Goal: Communication & Community: Answer question/provide support

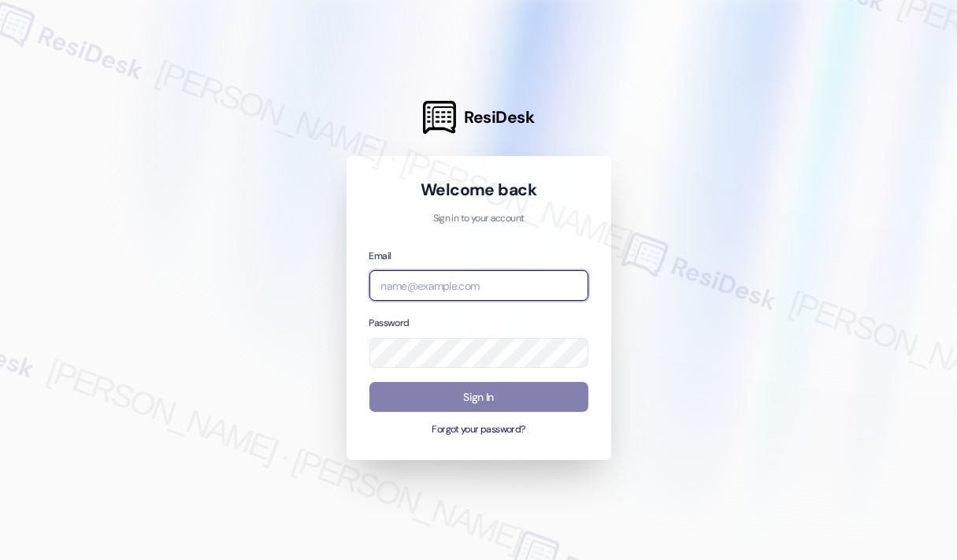
click at [448, 284] on input "email" at bounding box center [478, 285] width 219 height 31
type input "automated-surveys-campus_living_centres-[PERSON_NAME].roles@campus_living_[DOMA…"
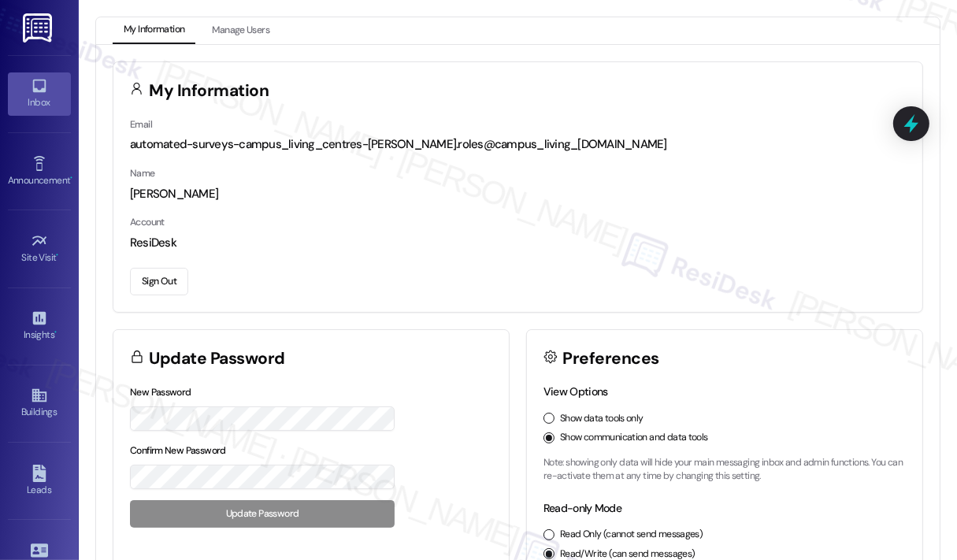
click at [36, 95] on div "Inbox" at bounding box center [39, 103] width 79 height 16
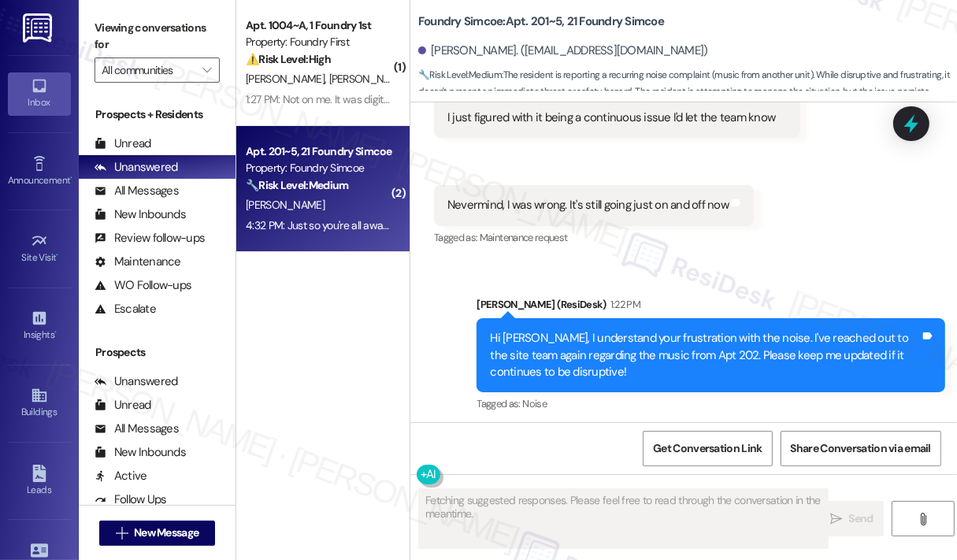
scroll to position [49561, 0]
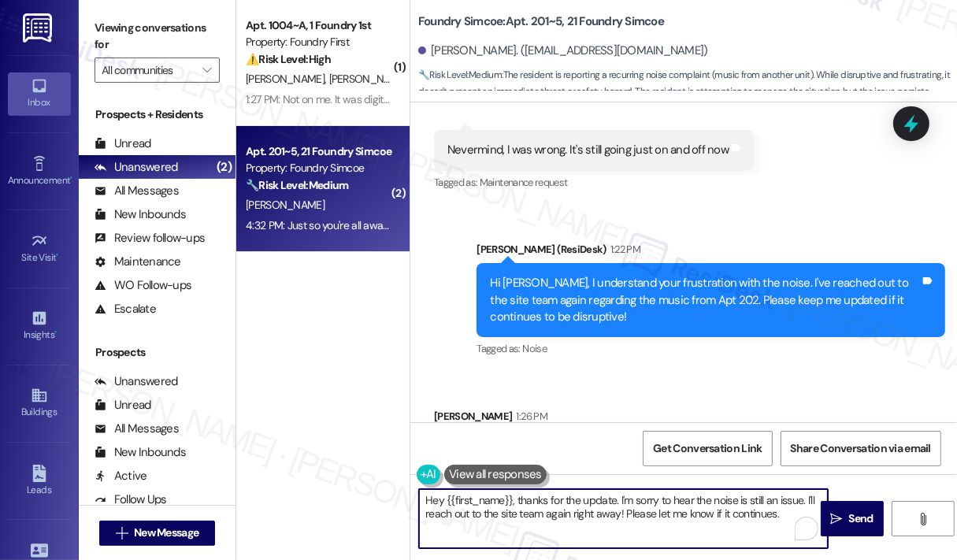
drag, startPoint x: 782, startPoint y: 517, endPoint x: 513, endPoint y: 501, distance: 269.0
click at [513, 501] on textarea "Hey {{first_name}}, thanks for the update. I'm sorry to hear the noise is still…" at bounding box center [623, 518] width 409 height 59
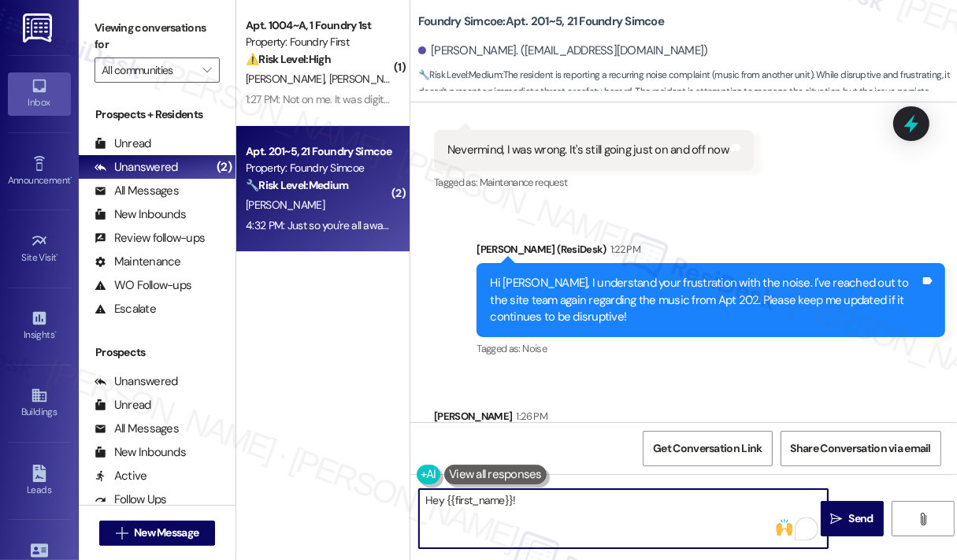
paste textarea "The site team asked me to let you know that you can contact Bylaw directly for …"
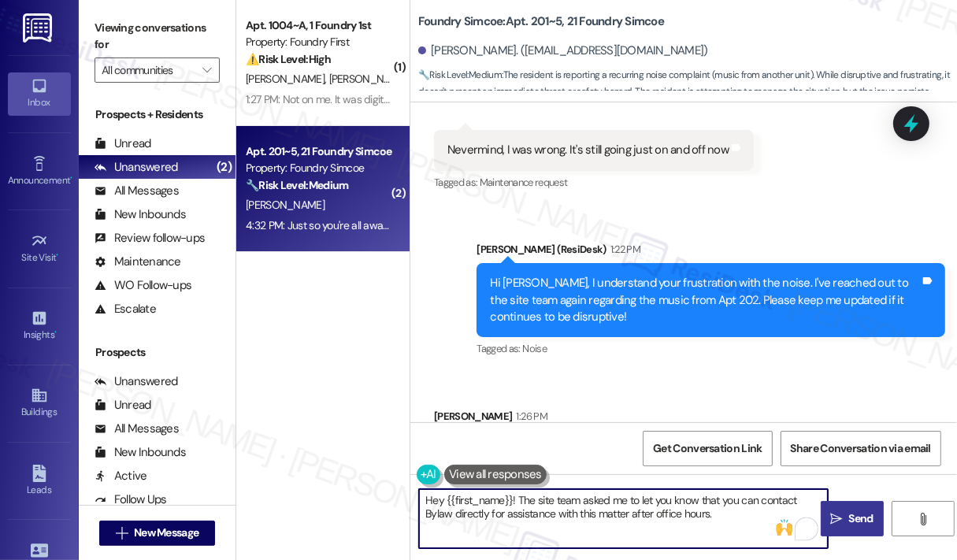
type textarea "Hey {{first_name}}! The site team asked me to let you know that you can contact…"
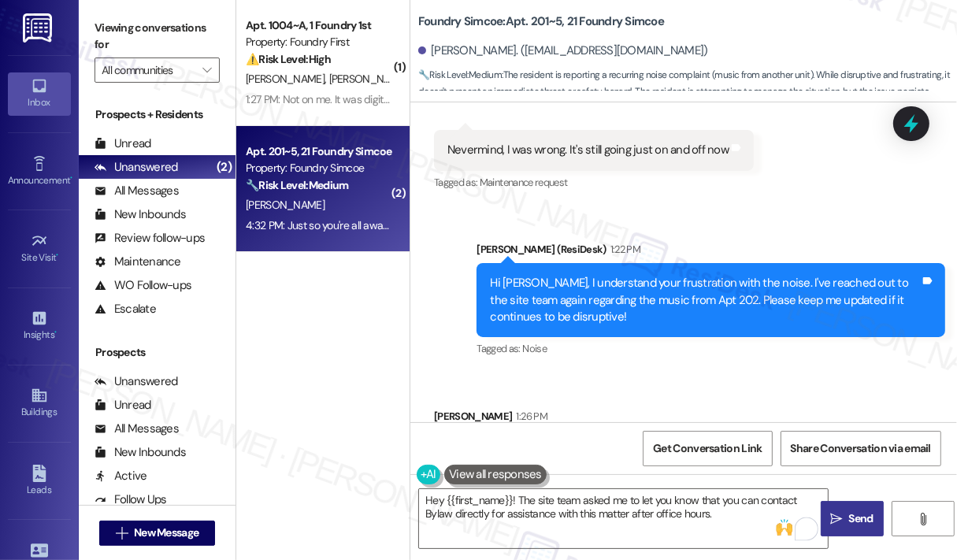
click at [850, 514] on span "Send" at bounding box center [861, 518] width 24 height 17
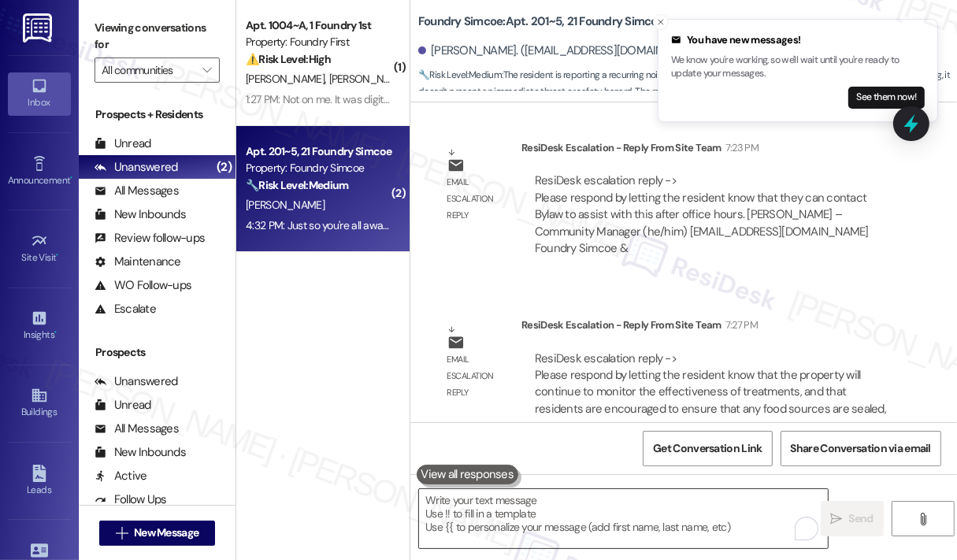
scroll to position [50152, 0]
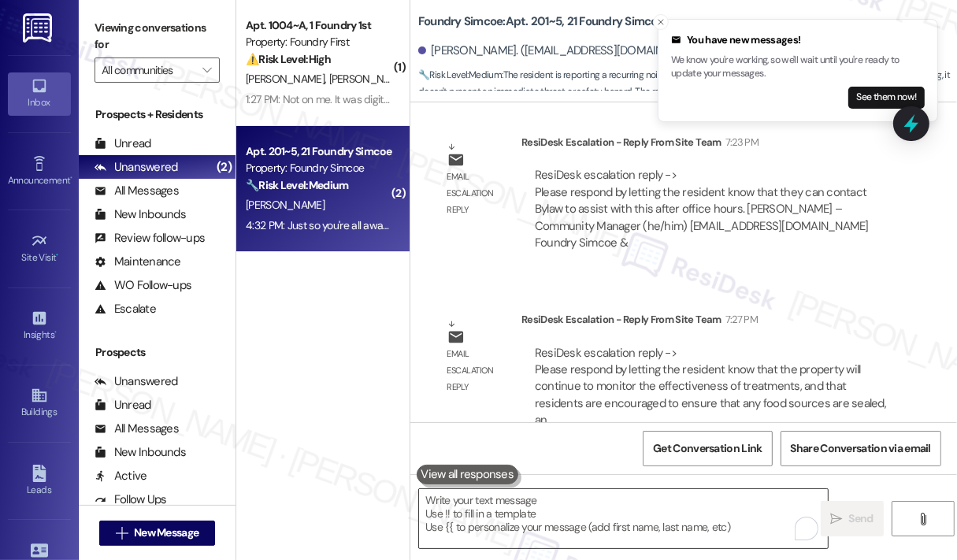
click at [639, 513] on textarea "To enrich screen reader interactions, please activate Accessibility in Grammarl…" at bounding box center [623, 518] width 409 height 59
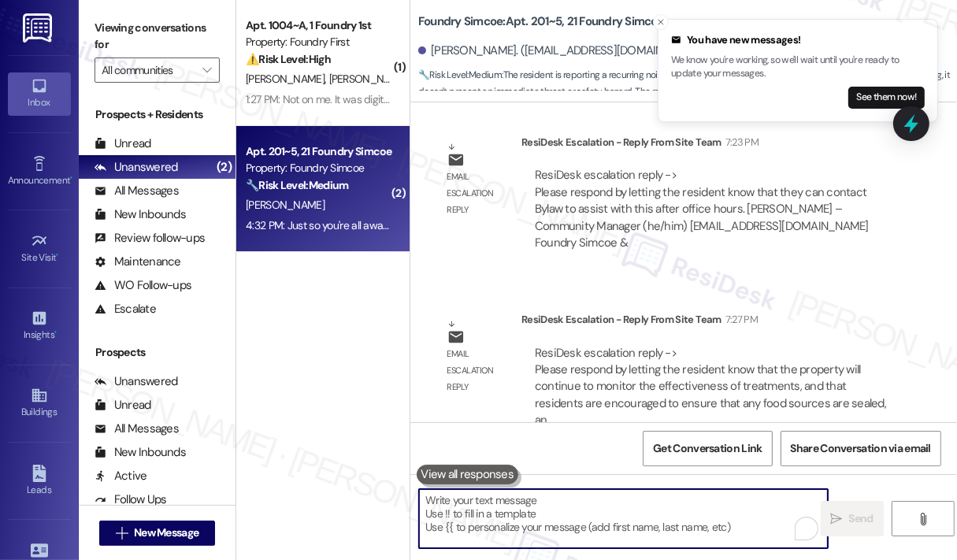
paste textarea "asked me to let you know that they will continue monitoring the effectiveness o…"
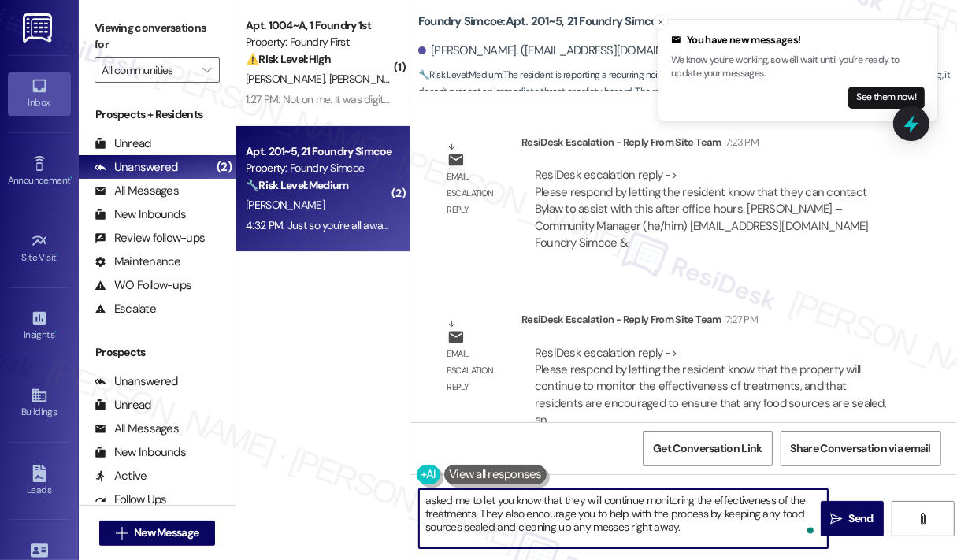
click at [425, 498] on textarea "asked me to let you know that they will continue monitoring the effectiveness o…" at bounding box center [623, 518] width 409 height 59
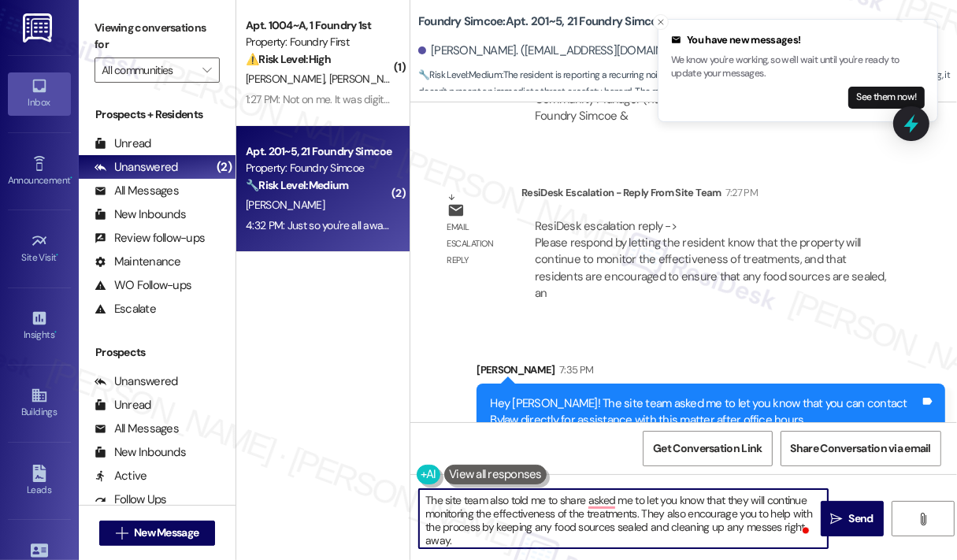
click at [706, 503] on textarea "The site team also told me to share asked me to let you know that they will con…" at bounding box center [623, 518] width 409 height 59
click at [728, 519] on textarea "The site team also told me to share that they will continue monitoring the effe…" at bounding box center [623, 518] width 409 height 59
click at [731, 519] on textarea "The site team also told me to share that they will continue monitoring the effe…" at bounding box center [623, 518] width 409 height 59
click at [763, 530] on textarea "The site team also told me to share that they will continue monitoring the effe…" at bounding box center [623, 518] width 409 height 59
type textarea "The site team also told me to share that they will continue monitoring the effe…"
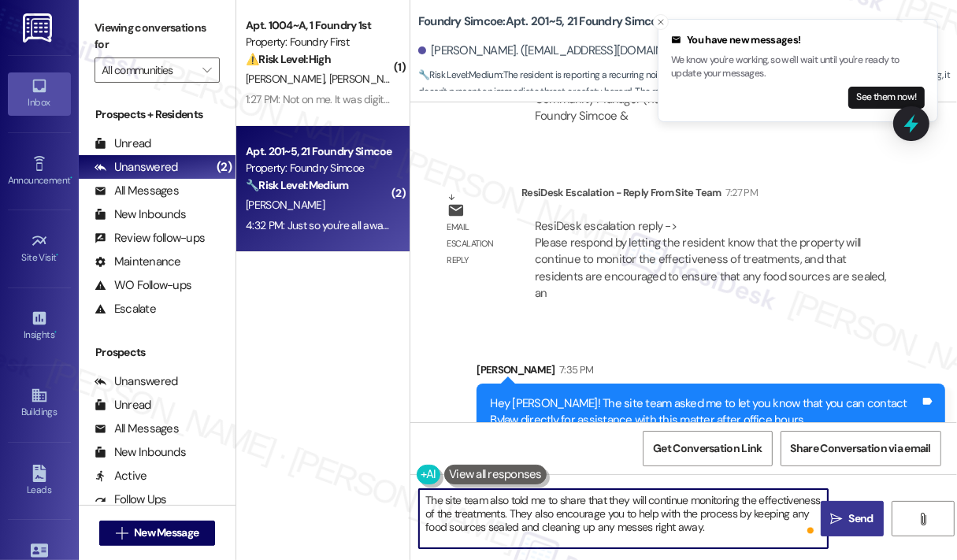
click at [843, 517] on span " Send" at bounding box center [852, 518] width 50 height 17
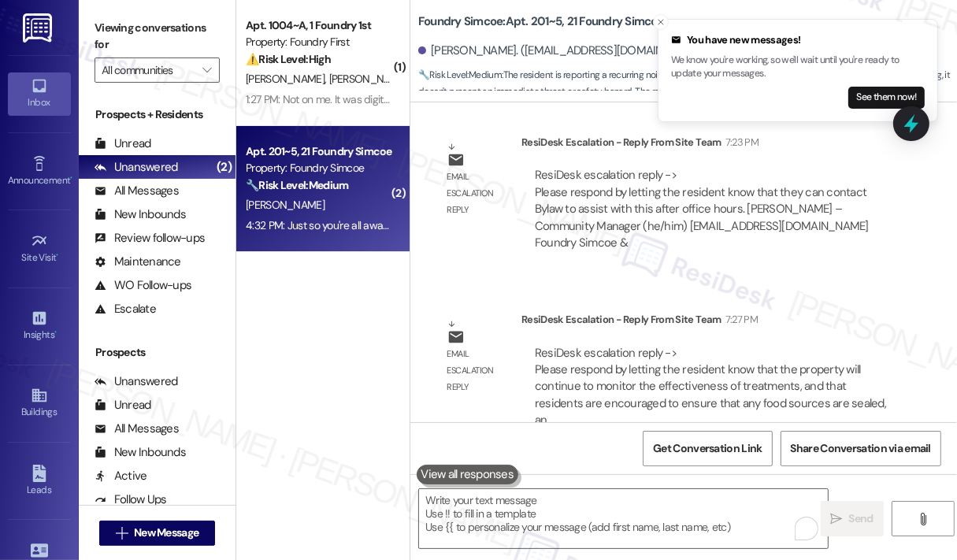
scroll to position [50423, 0]
